Goal: Navigation & Orientation: Find specific page/section

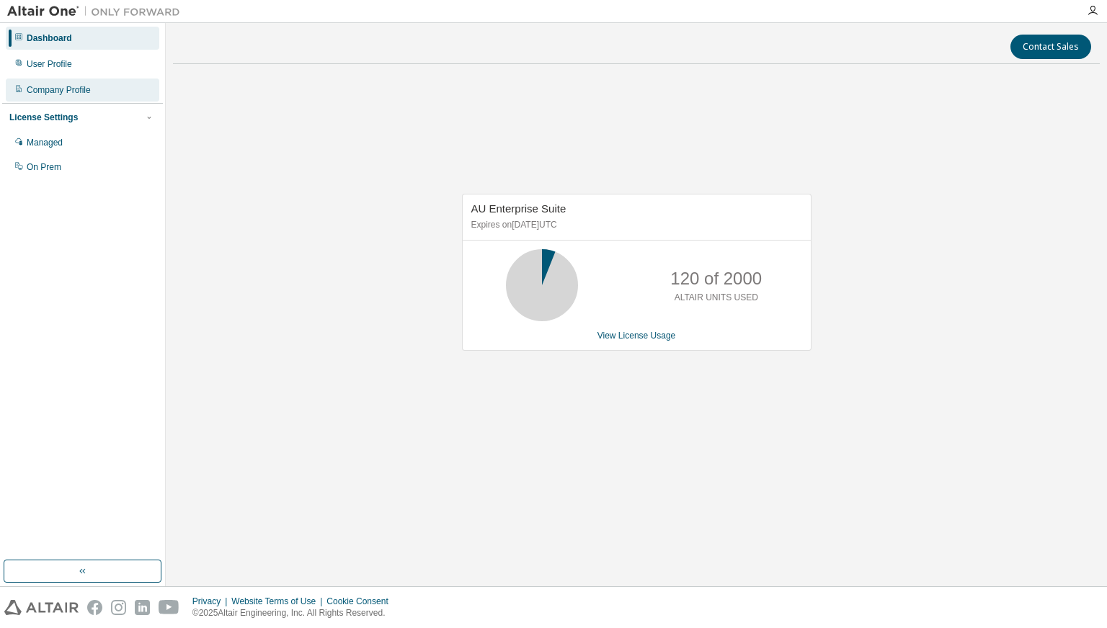
click at [76, 91] on div "Company Profile" at bounding box center [59, 90] width 64 height 12
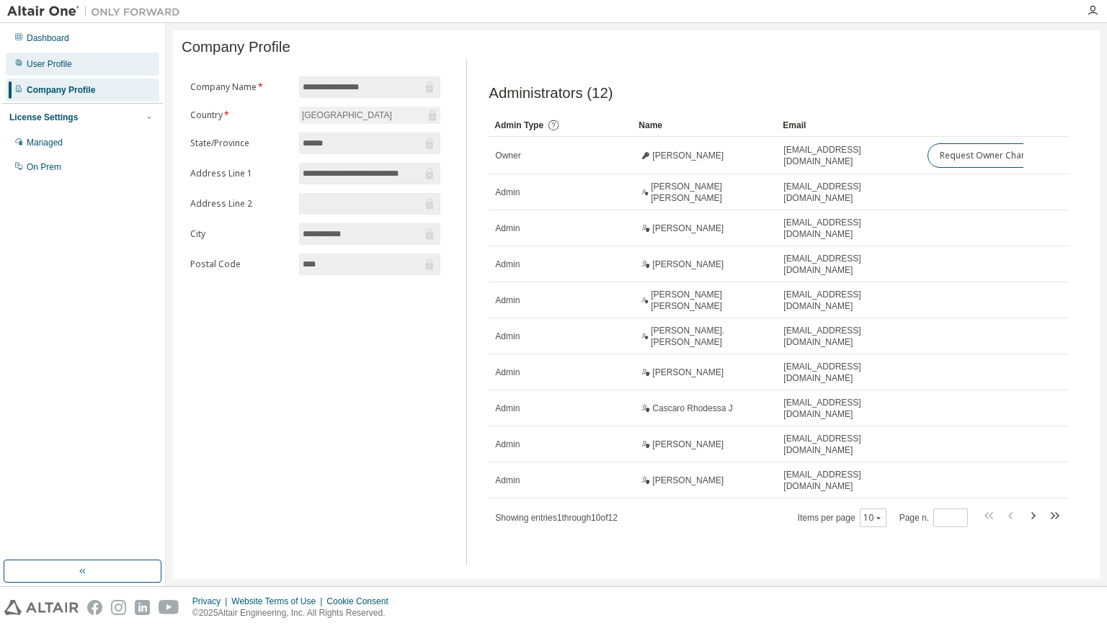
click at [35, 61] on div "User Profile" at bounding box center [49, 64] width 45 height 12
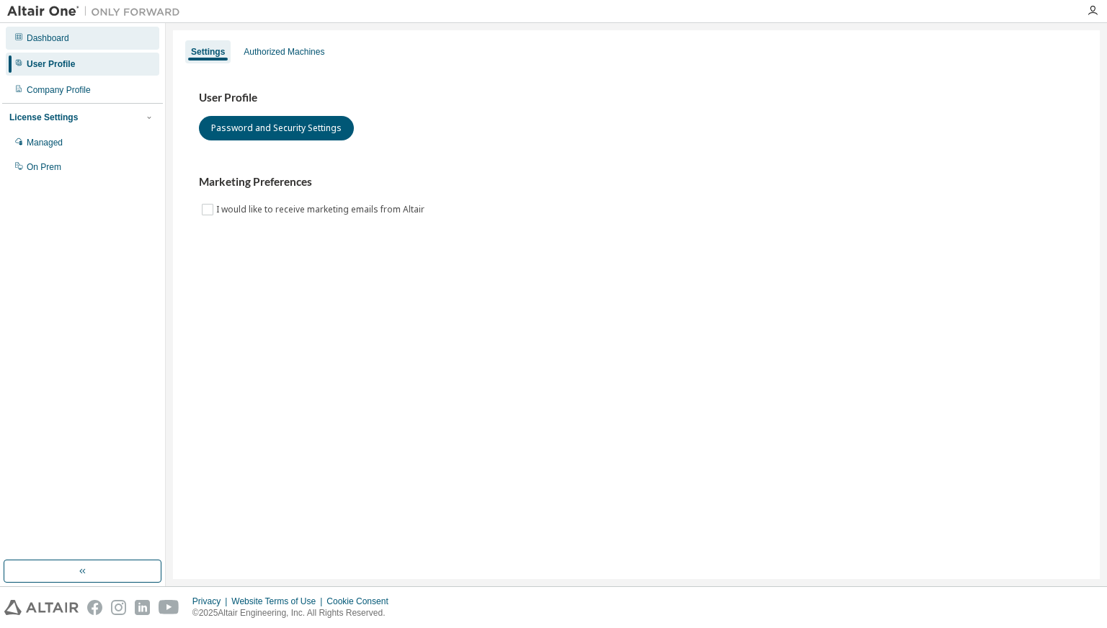
click at [43, 49] on div "Dashboard" at bounding box center [83, 38] width 154 height 23
